Goal: Task Accomplishment & Management: Complete application form

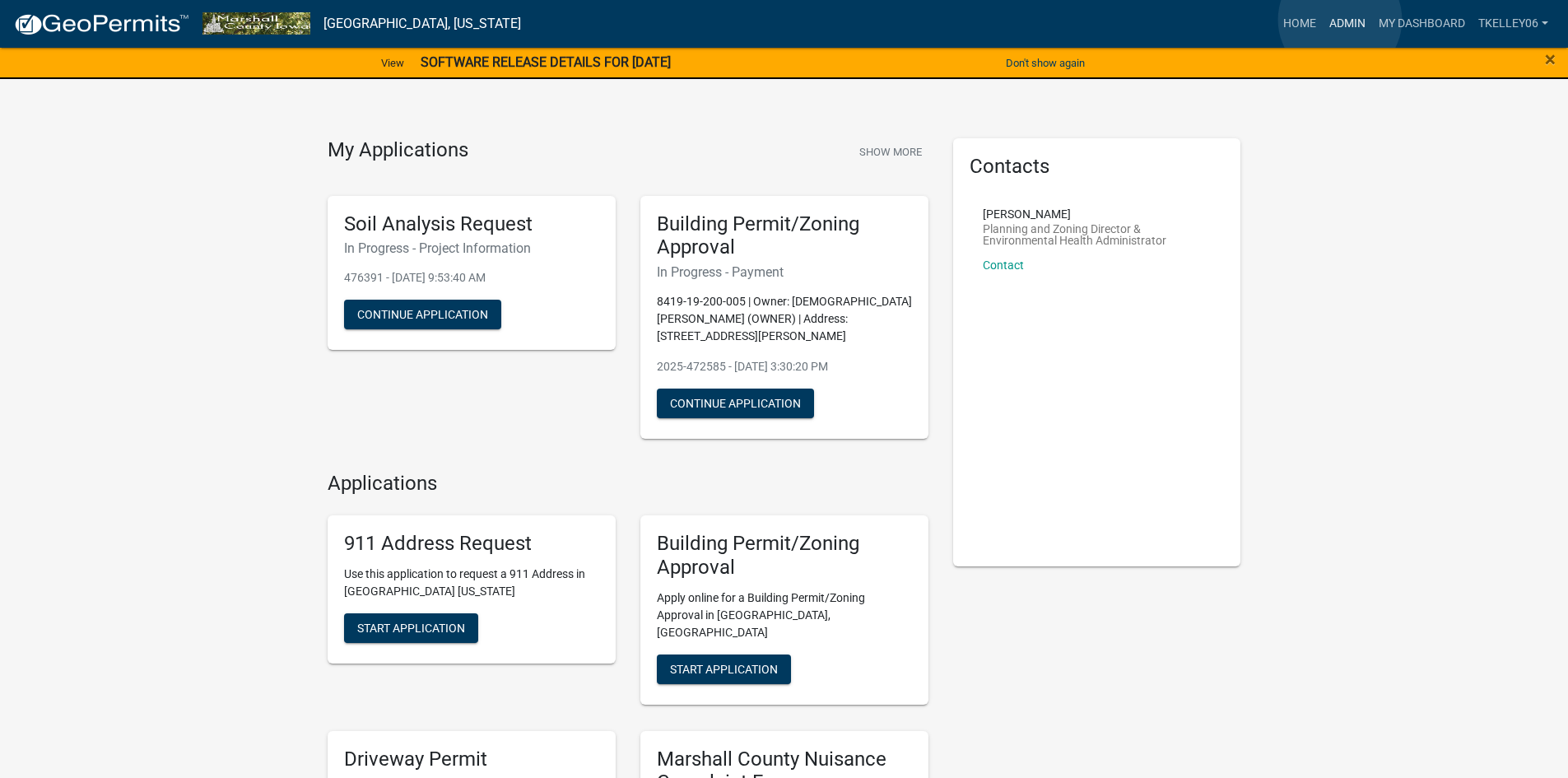
click at [1340, 20] on link "Admin" at bounding box center [1347, 24] width 49 height 32
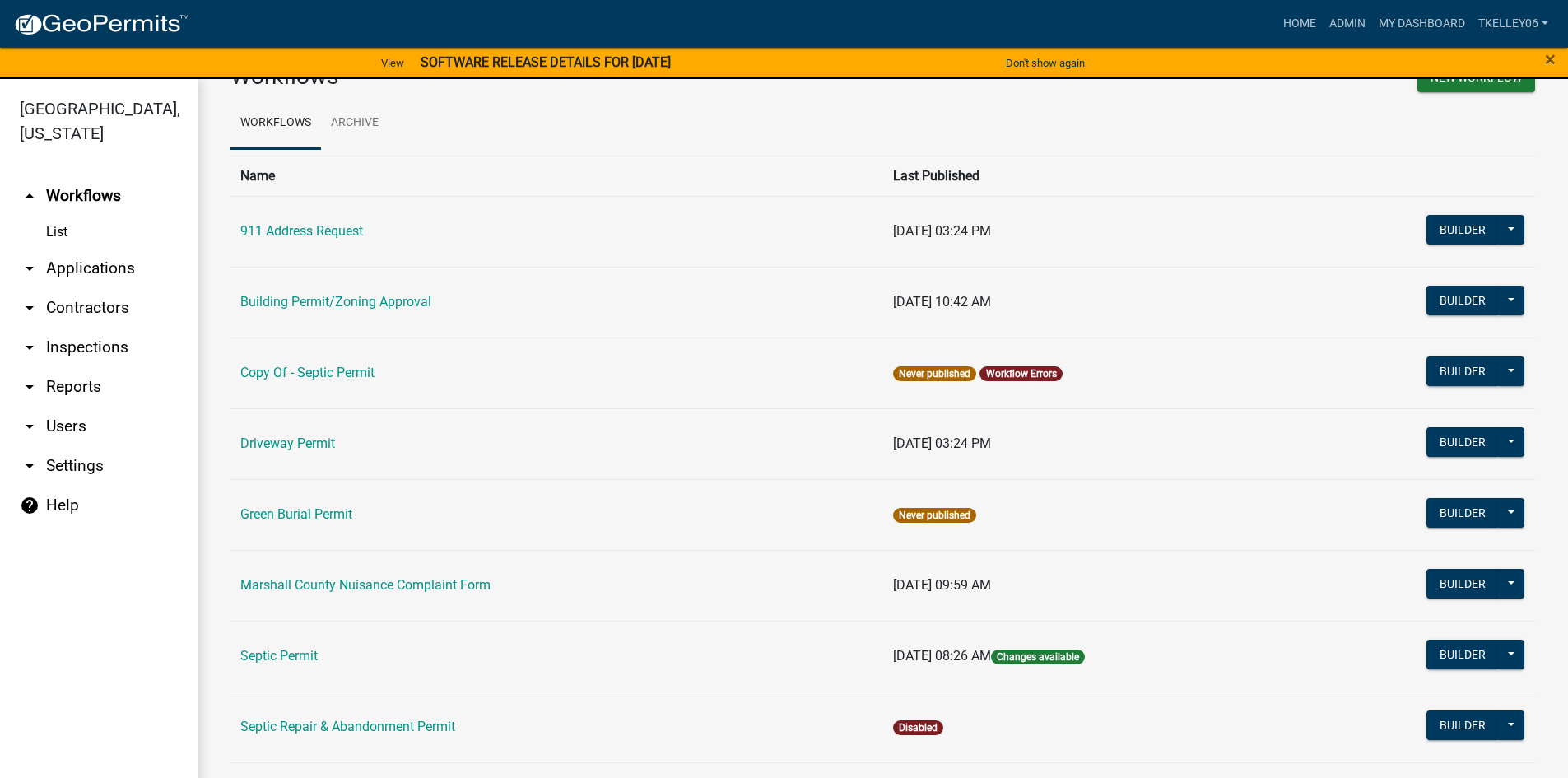
scroll to position [329, 0]
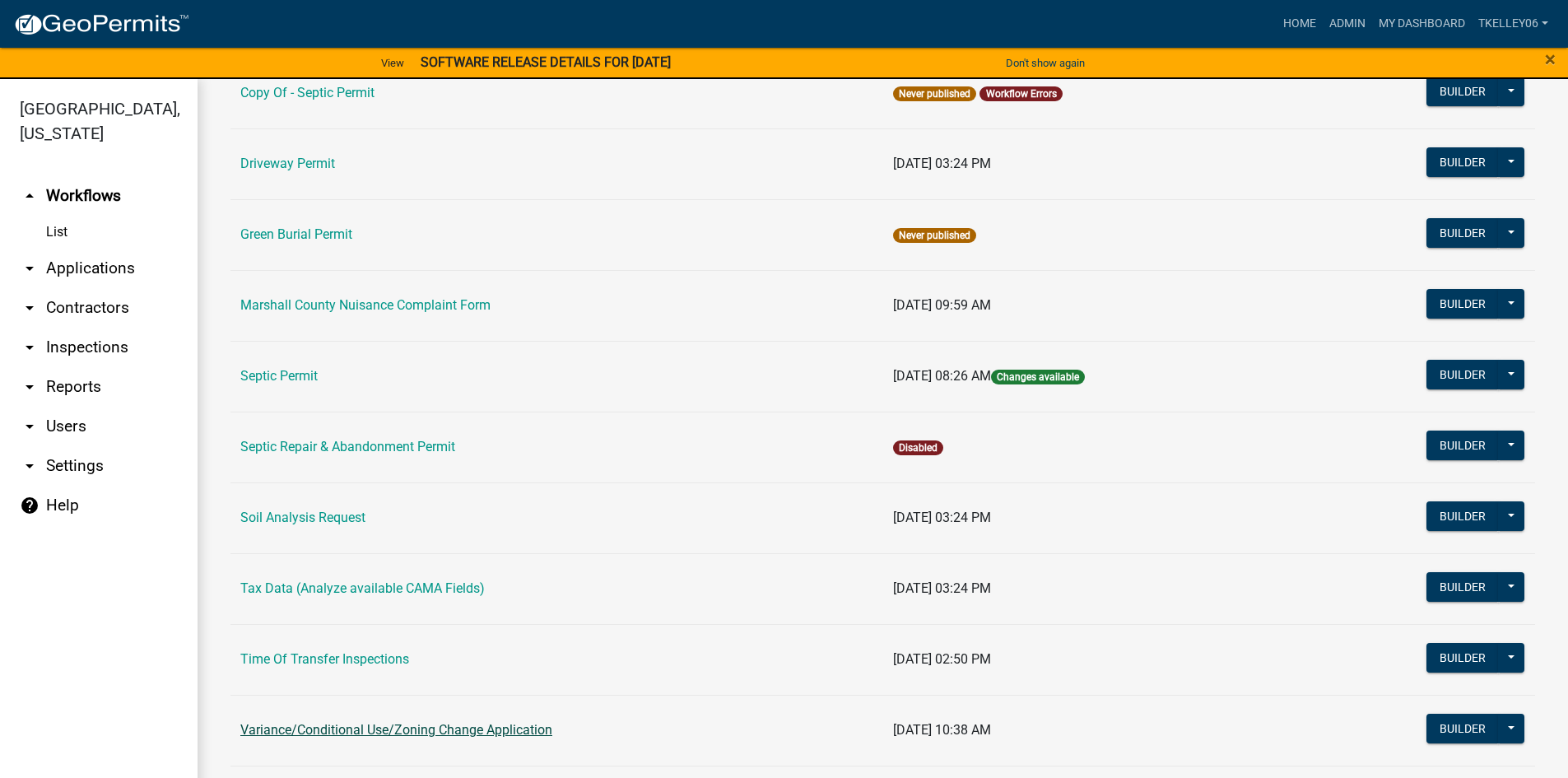
click at [333, 729] on link "Variance/Conditional Use/Zoning Change Application" at bounding box center [396, 730] width 312 height 16
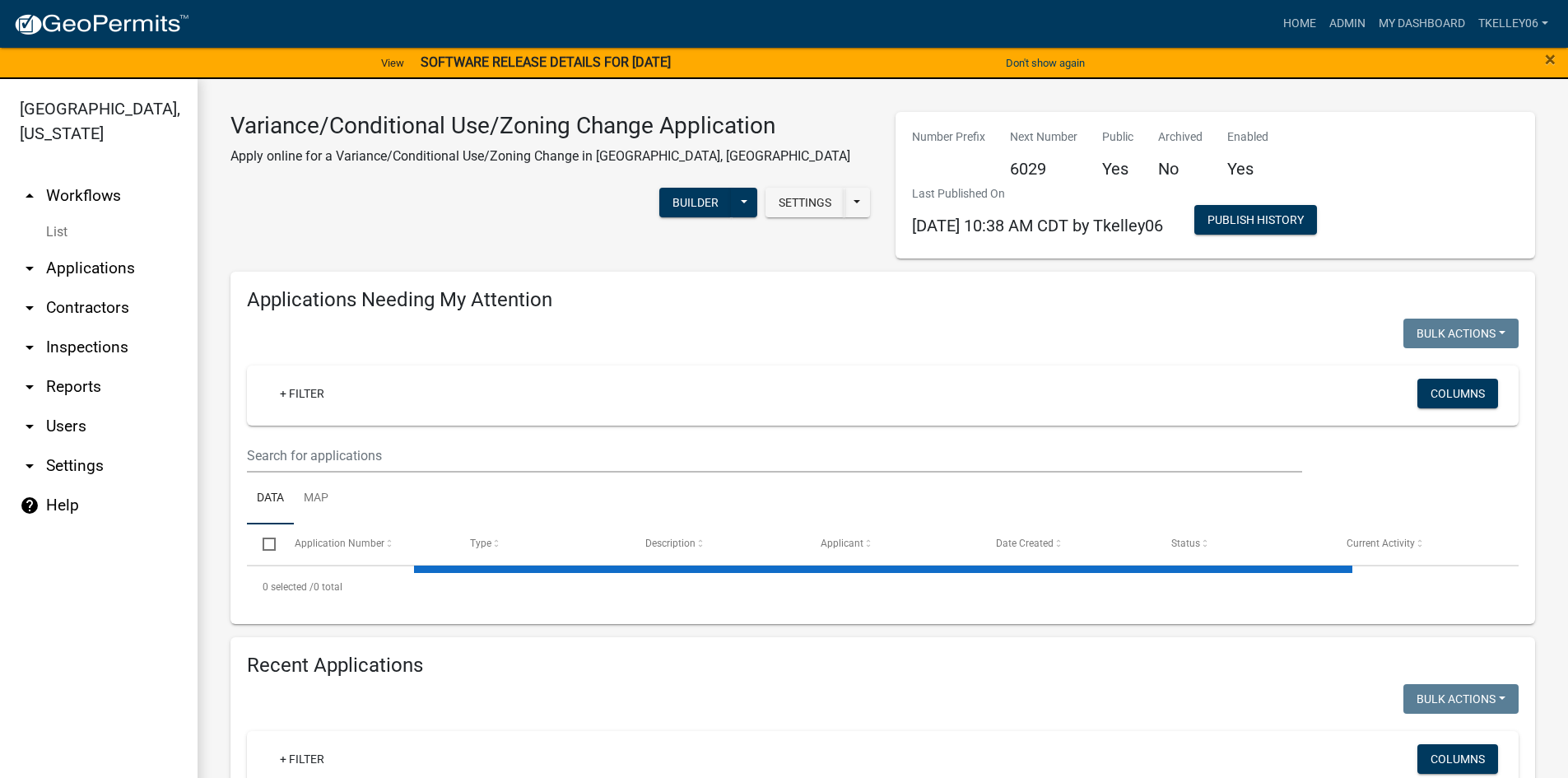
select select "3: 100"
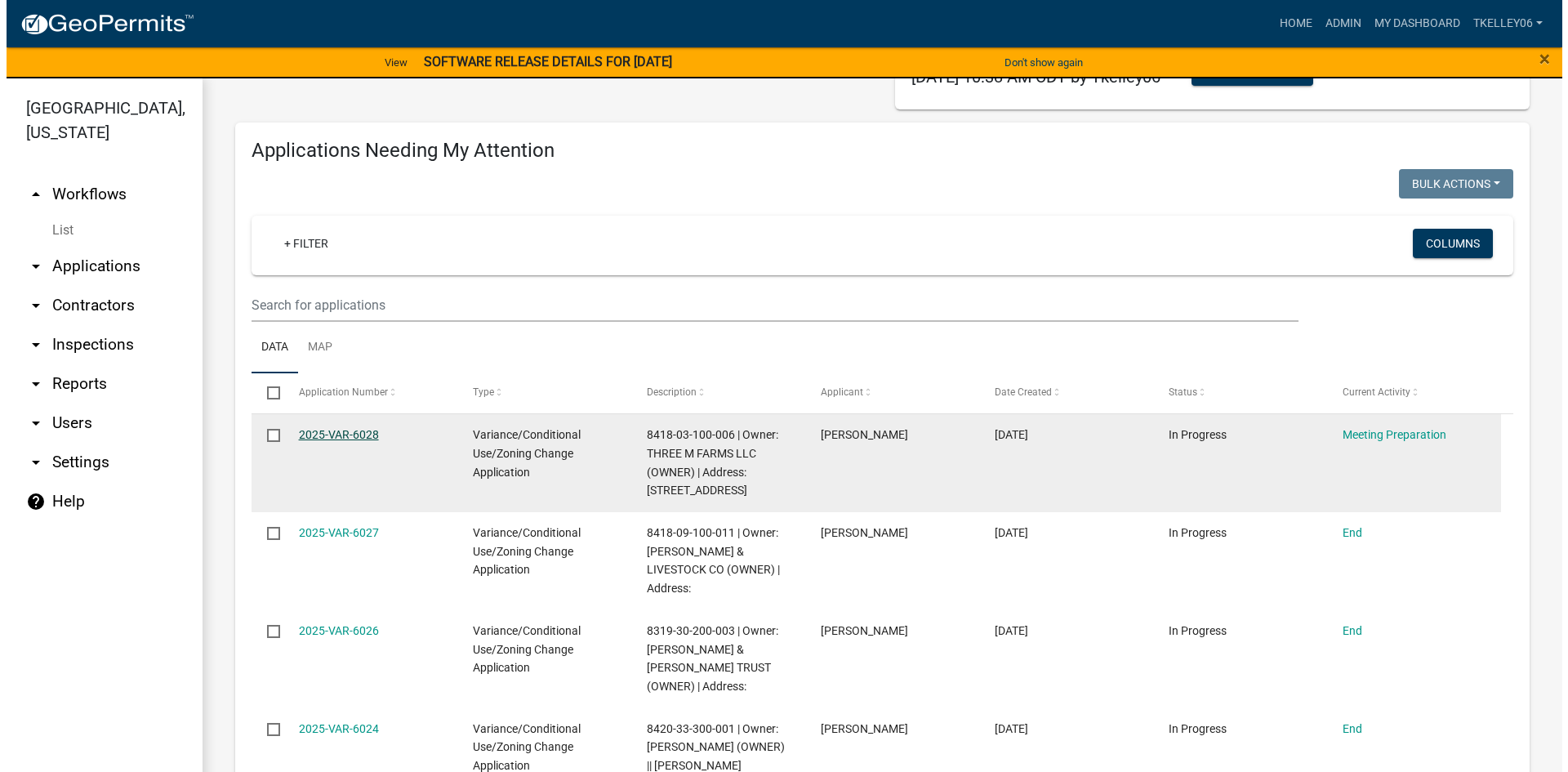
scroll to position [163, 0]
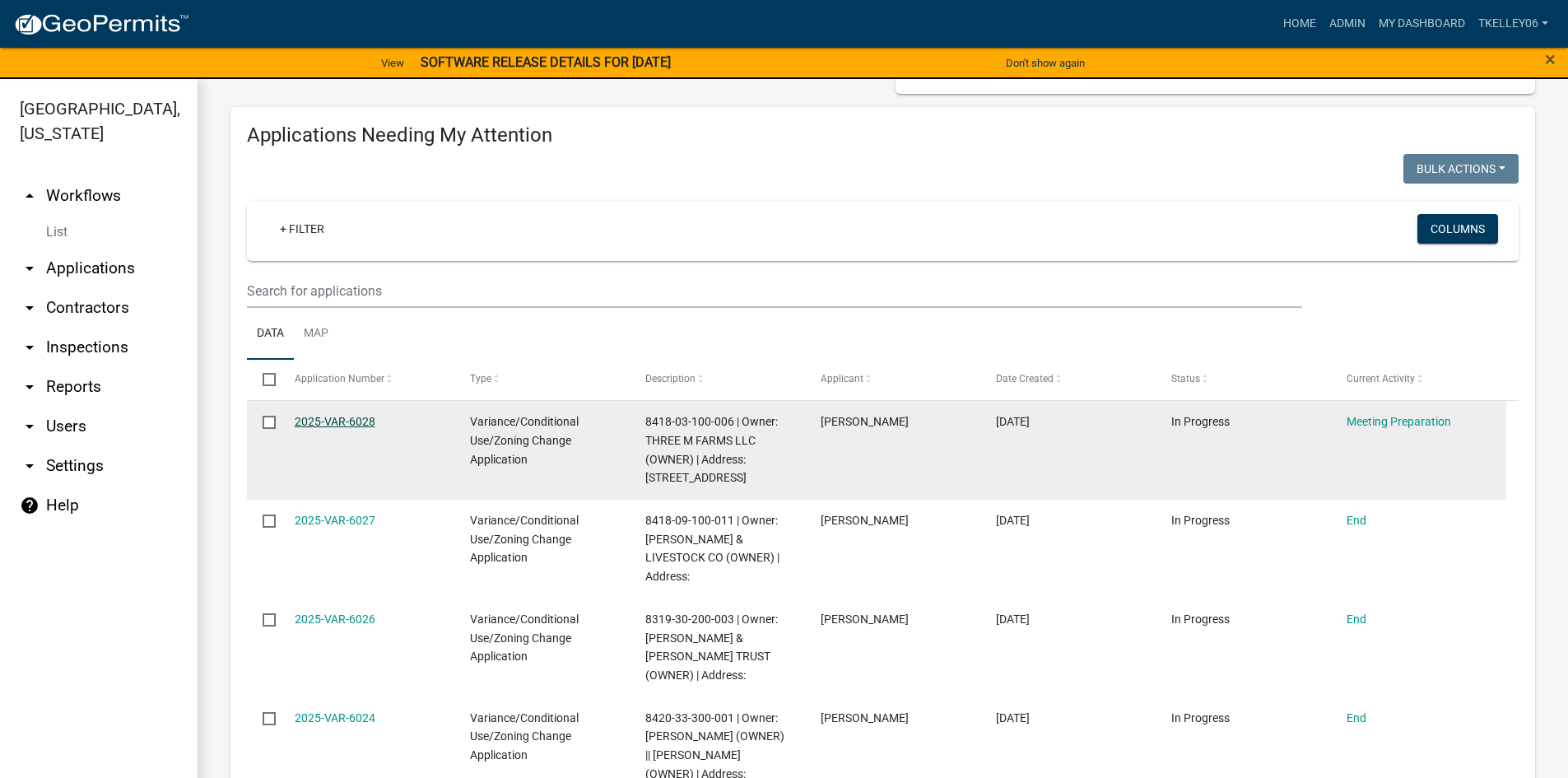
click at [332, 418] on link "2025-VAR-6028" at bounding box center [334, 422] width 81 height 13
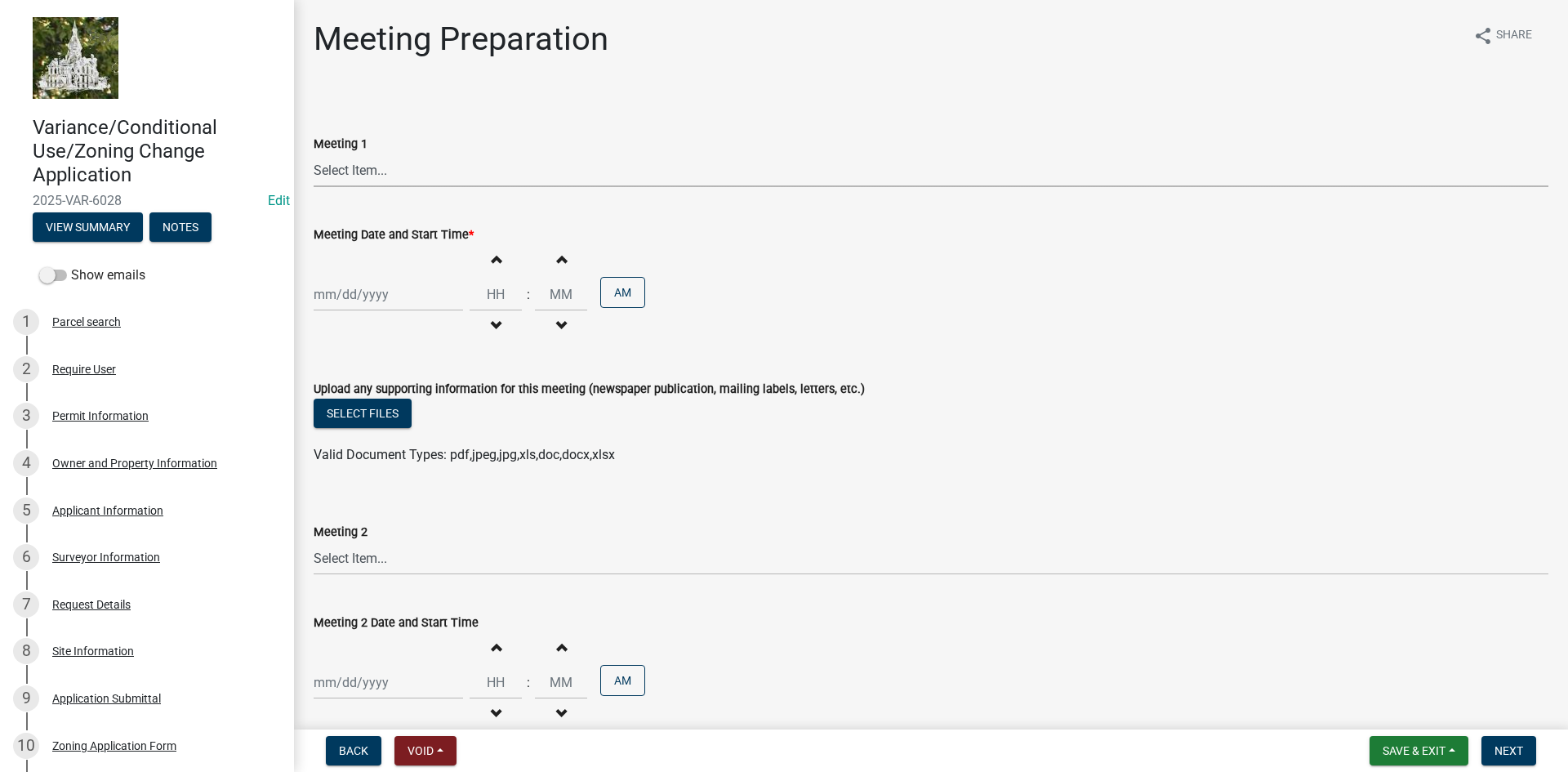
click at [362, 171] on select "Select Item... Board of Adjustment Planning and Zoning Commission Board of Supe…" at bounding box center [930, 170] width 1235 height 33
click at [313, 154] on select "Select Item... Board of Adjustment Planning and Zoning Commission Board of Supe…" at bounding box center [930, 170] width 1235 height 33
select select "12d0c022-df4a-4ac8-8fd9-384d4244f33e"
click at [350, 291] on div at bounding box center [388, 295] width 150 height 33
select select "9"
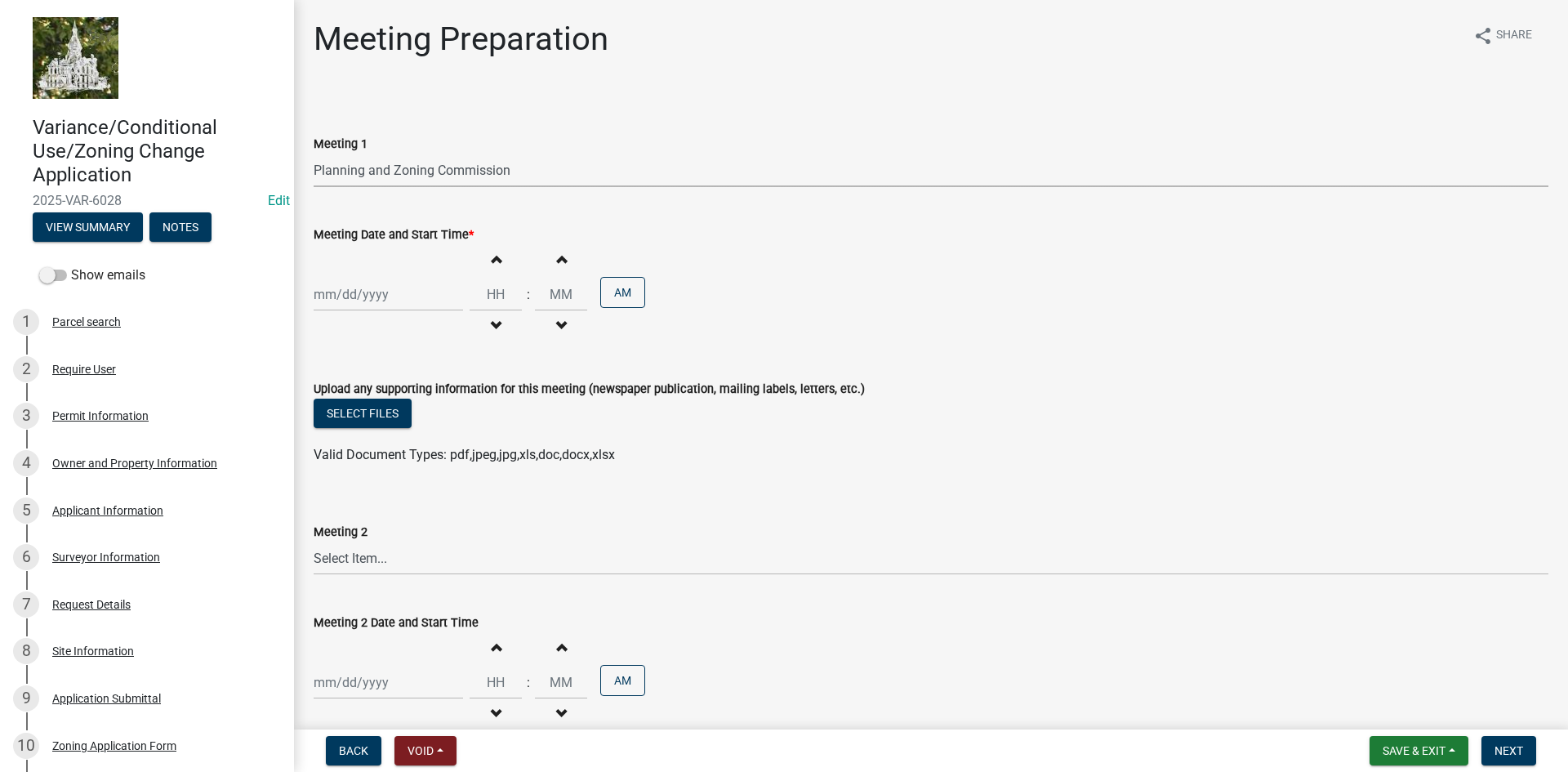
select select "2025"
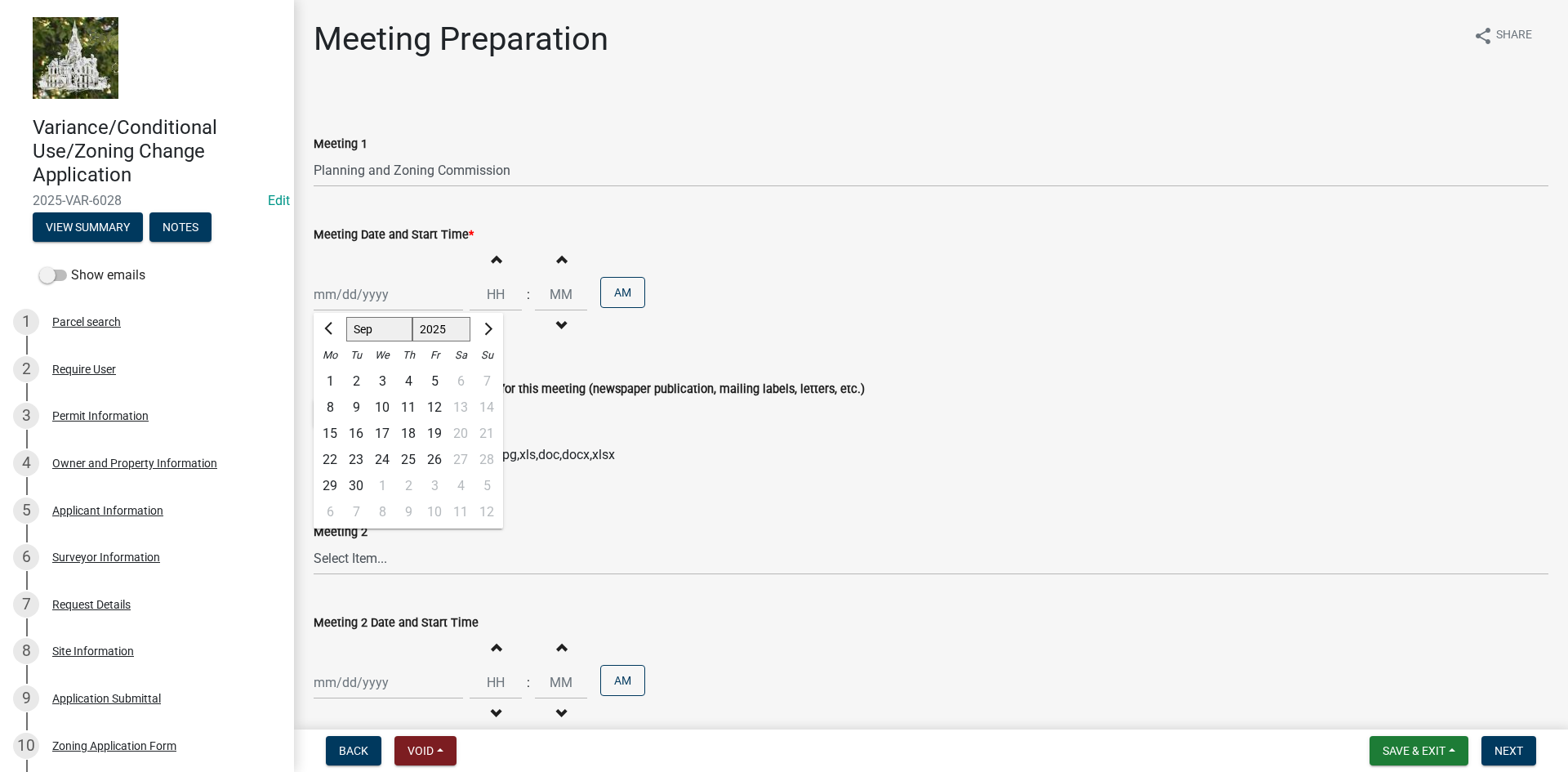
click at [382, 329] on select "Jan Feb Mar Apr May Jun [DATE] Aug Sep Oct Nov Dec" at bounding box center [380, 329] width 66 height 25
select select "10"
click at [347, 317] on select "Jan Feb Mar Apr May Jun [DATE] Aug Sep Oct Nov Dec" at bounding box center [380, 329] width 66 height 25
click at [329, 410] on div "6" at bounding box center [330, 408] width 26 height 26
type input "[DATE]"
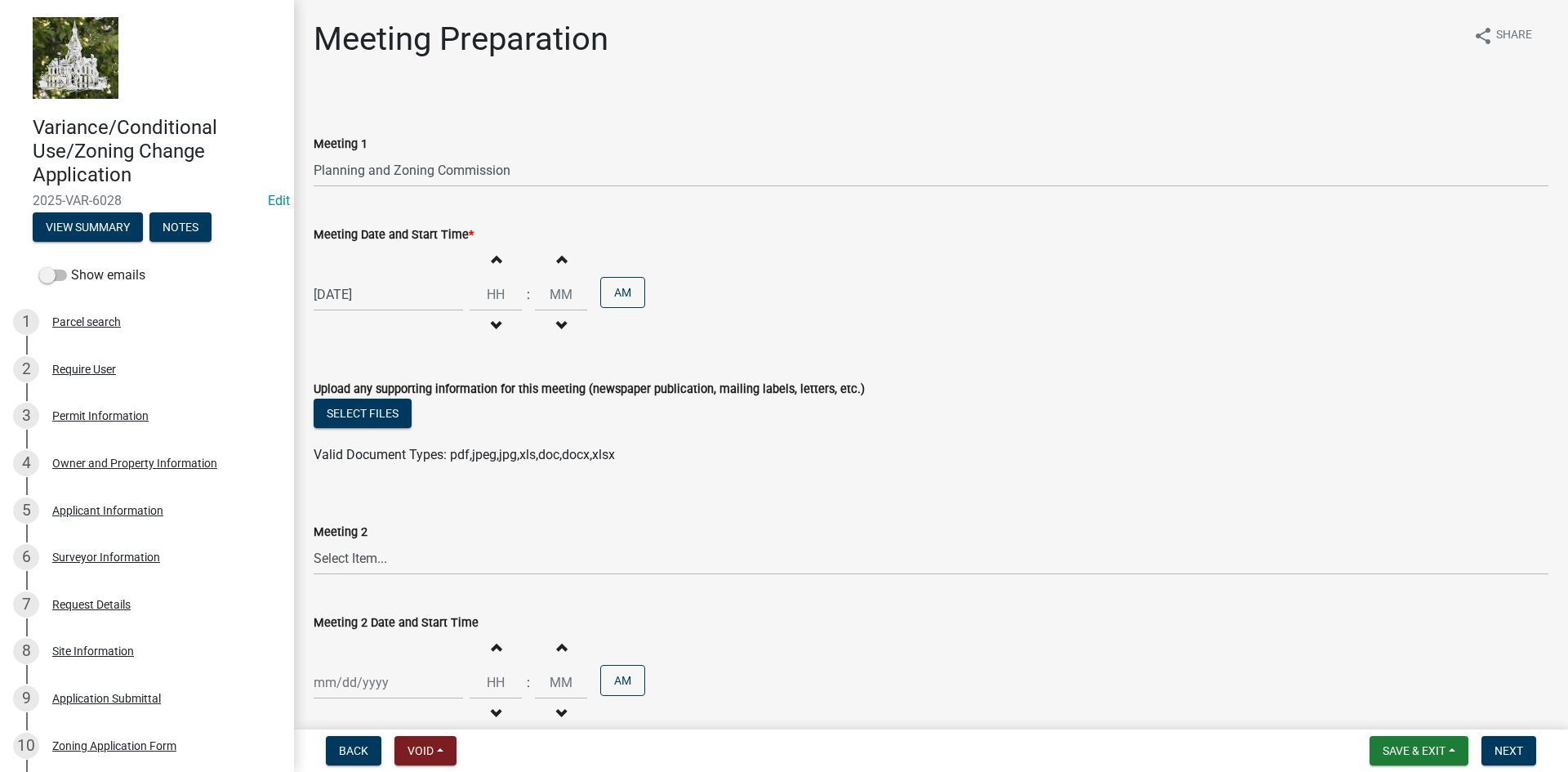
click at [491, 257] on span "button" at bounding box center [495, 259] width 8 height 13
type input "01"
type input "00"
click at [491, 257] on span "button" at bounding box center [495, 259] width 8 height 13
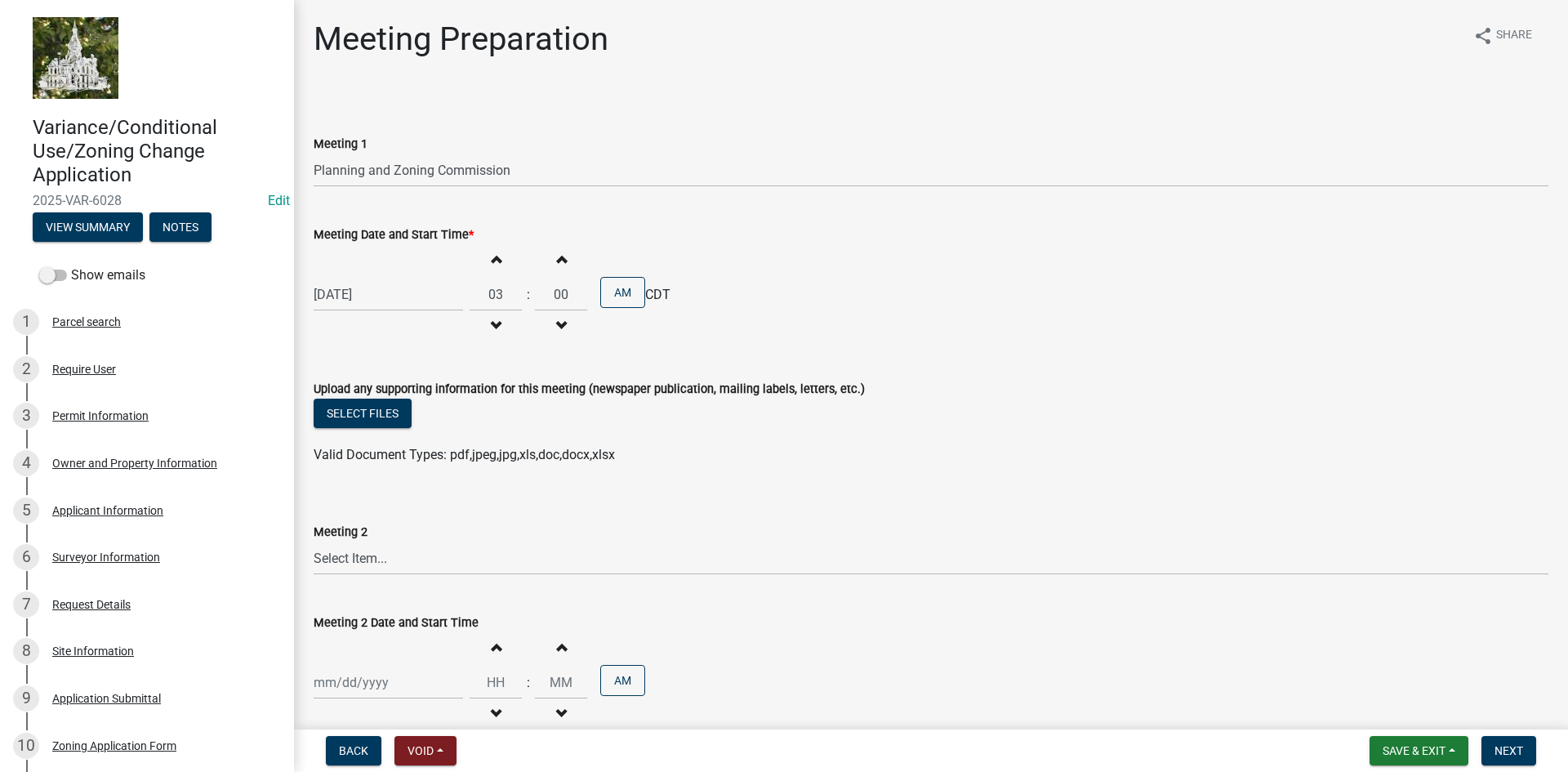
click at [491, 257] on span "button" at bounding box center [495, 259] width 8 height 13
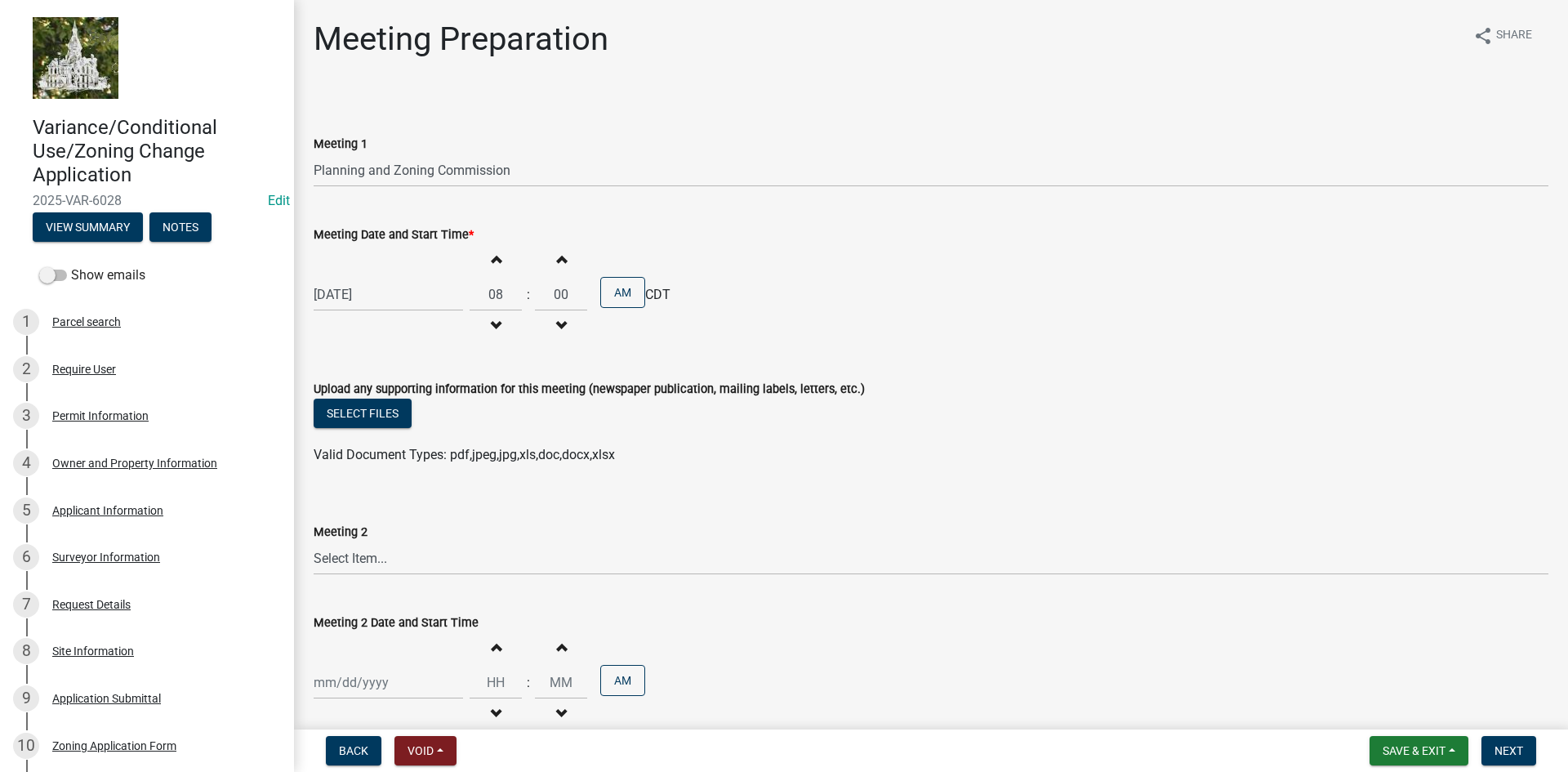
click at [491, 257] on span "button" at bounding box center [495, 259] width 8 height 13
type input "09"
click at [1398, 751] on span "Save & Exit" at bounding box center [1414, 750] width 63 height 13
click at [1374, 667] on button "Save" at bounding box center [1403, 669] width 131 height 39
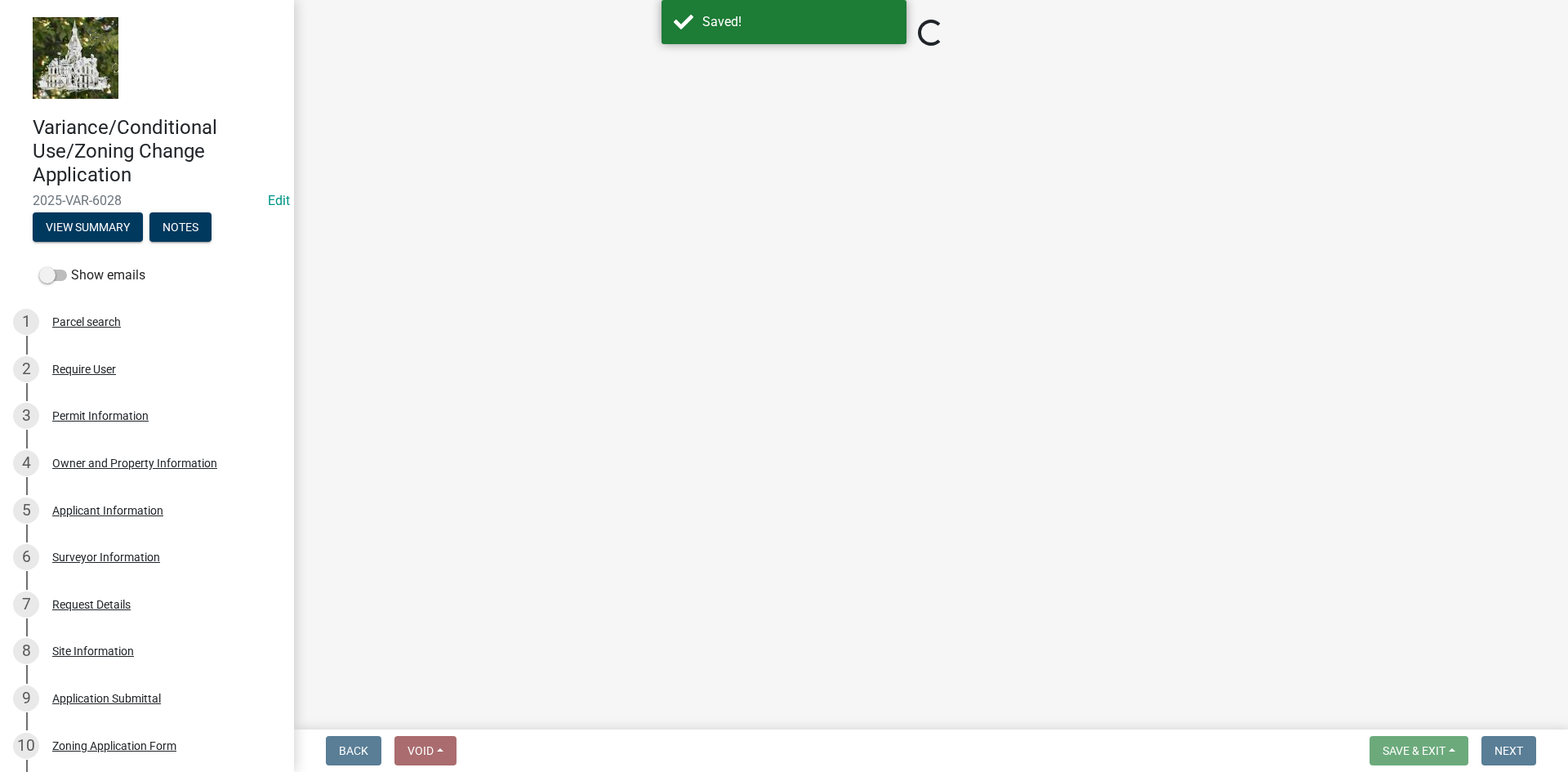
select select "12d0c022-df4a-4ac8-8fd9-384d4244f33e"
